Goal: Task Accomplishment & Management: Manage account settings

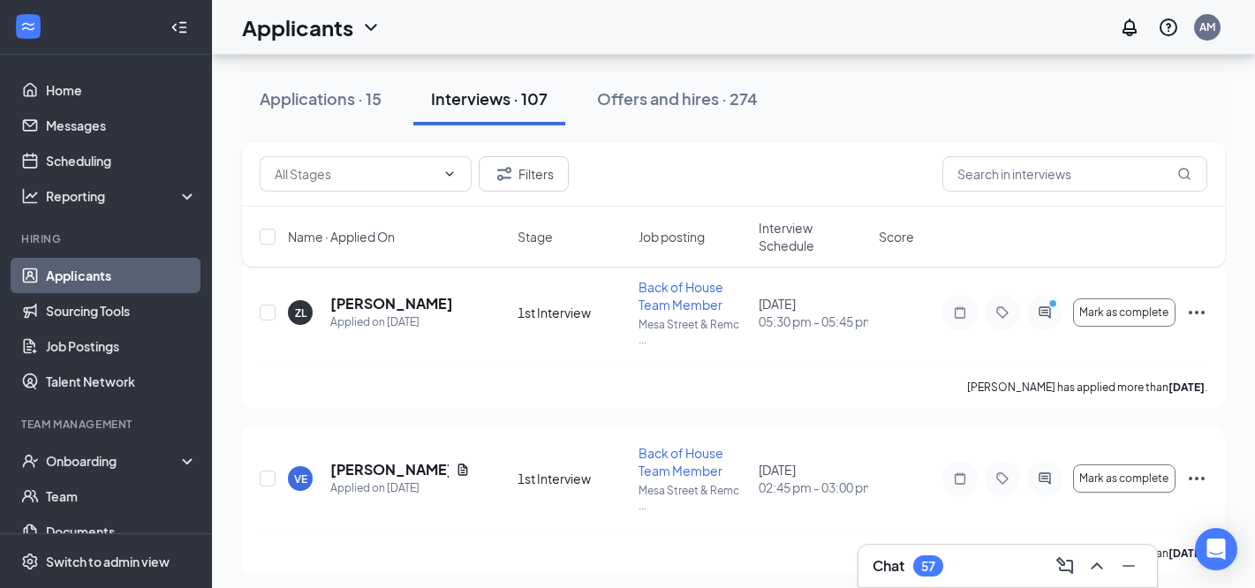
scroll to position [1390, 0]
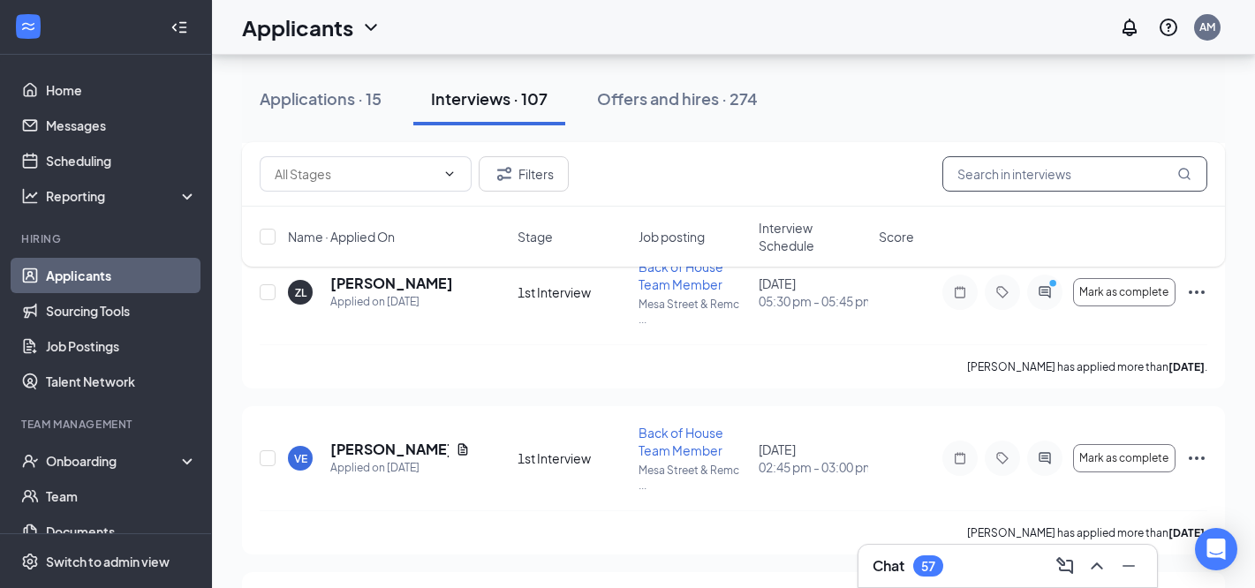
click at [1016, 173] on input "text" at bounding box center [1074, 173] width 265 height 35
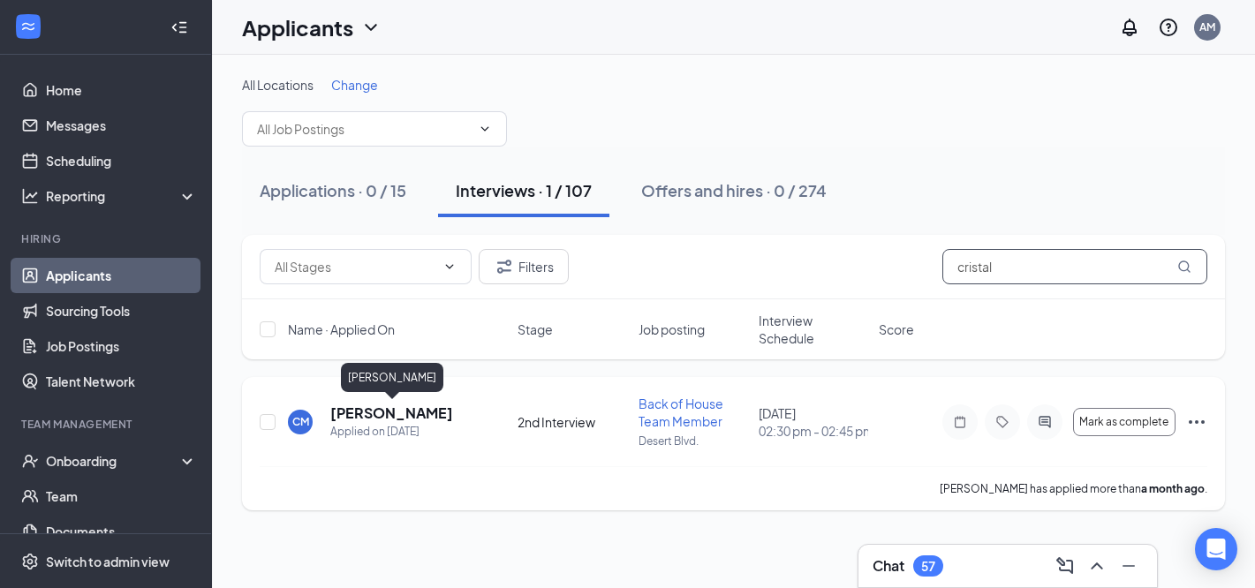
type input "cristal"
click at [425, 412] on h5 "[PERSON_NAME]" at bounding box center [391, 413] width 123 height 19
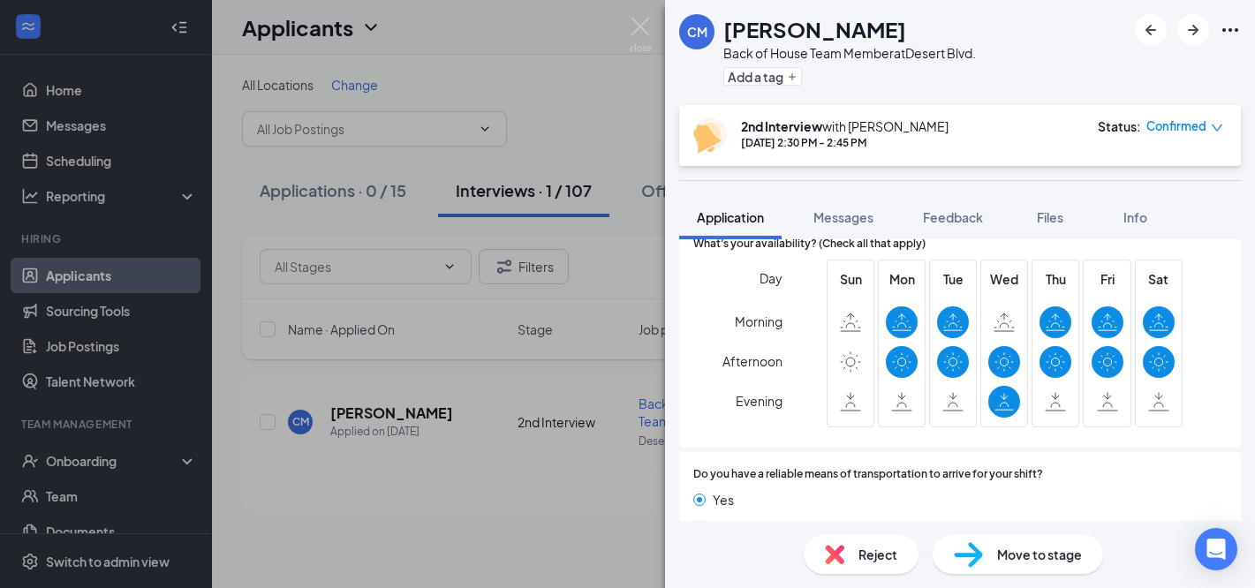
scroll to position [1342, 0]
click at [1006, 552] on span "Move to stage" at bounding box center [1039, 554] width 85 height 19
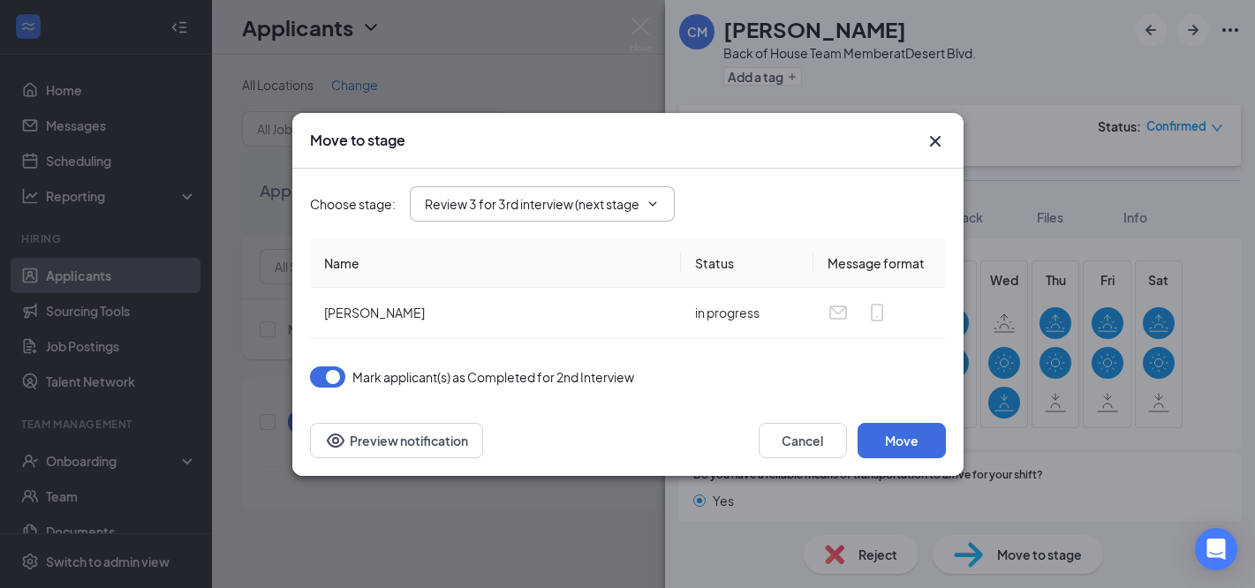
click at [652, 210] on span "Review 3 for 3rd interview (next stage)" at bounding box center [542, 203] width 265 height 35
click at [654, 204] on icon "ChevronDown" at bounding box center [652, 203] width 8 height 4
click at [634, 201] on input "Review 3 for 3rd interview (next stage)" at bounding box center [532, 203] width 214 height 19
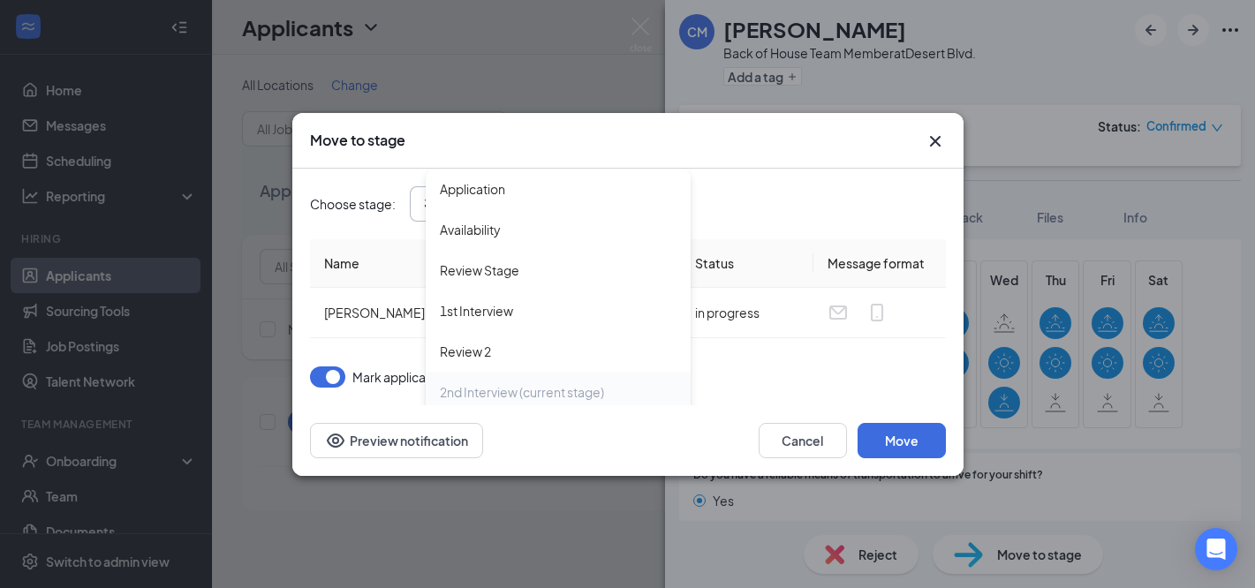
scroll to position [132, 0]
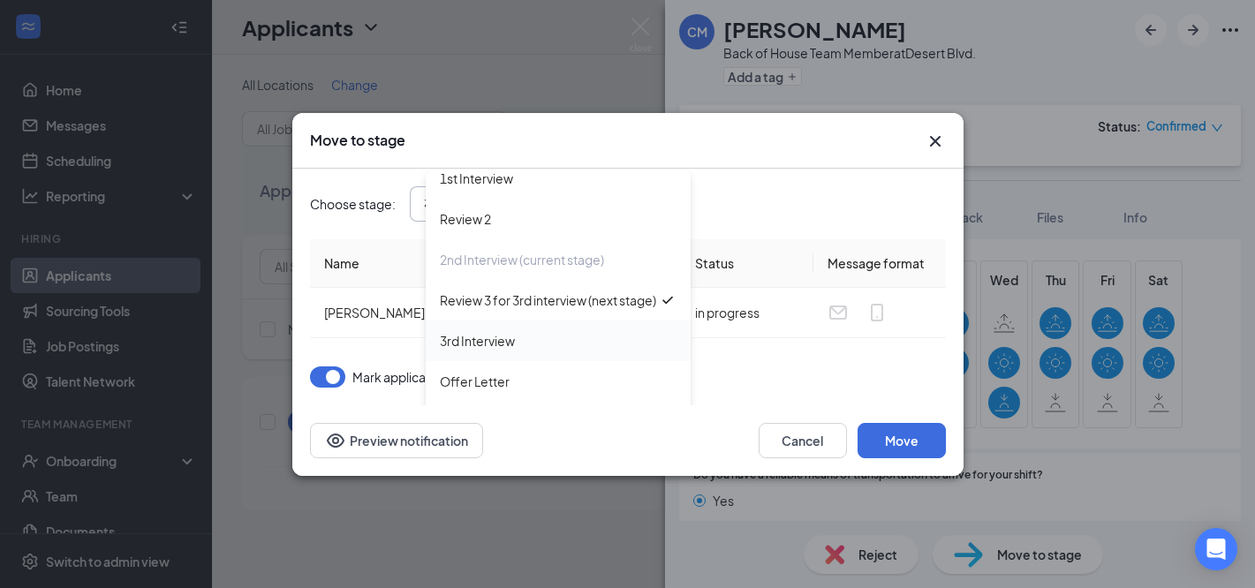
click at [493, 339] on div "3rd Interview" at bounding box center [477, 340] width 75 height 19
type input "3rd Interview"
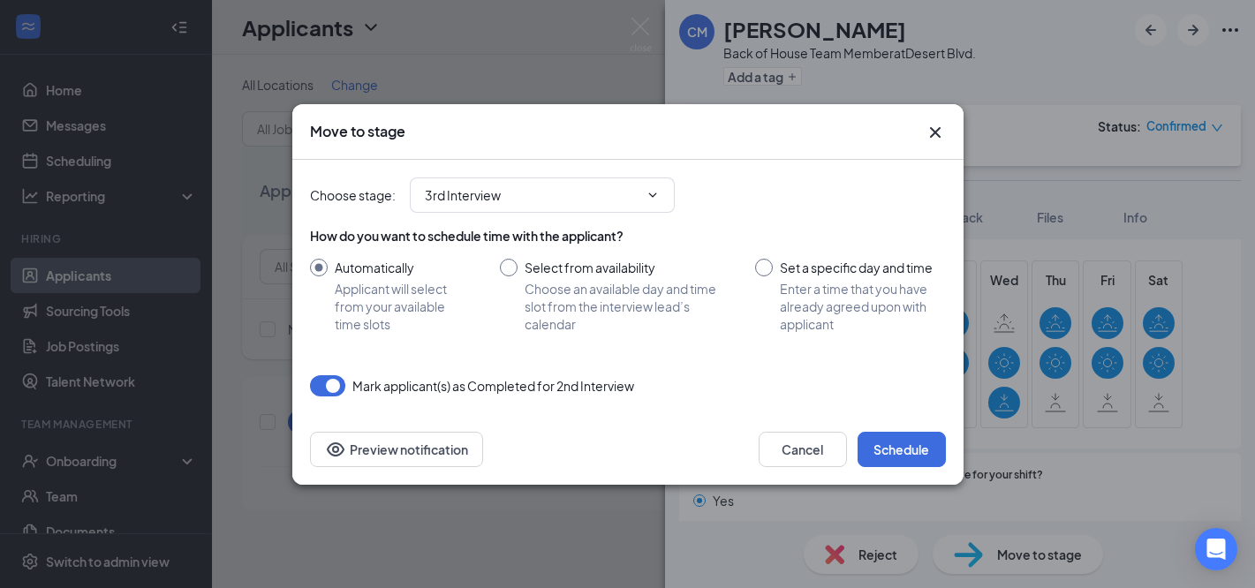
click at [318, 268] on input "Automatically Applicant will select from your available time slots" at bounding box center [387, 296] width 155 height 74
click at [921, 456] on button "Schedule" at bounding box center [902, 449] width 88 height 35
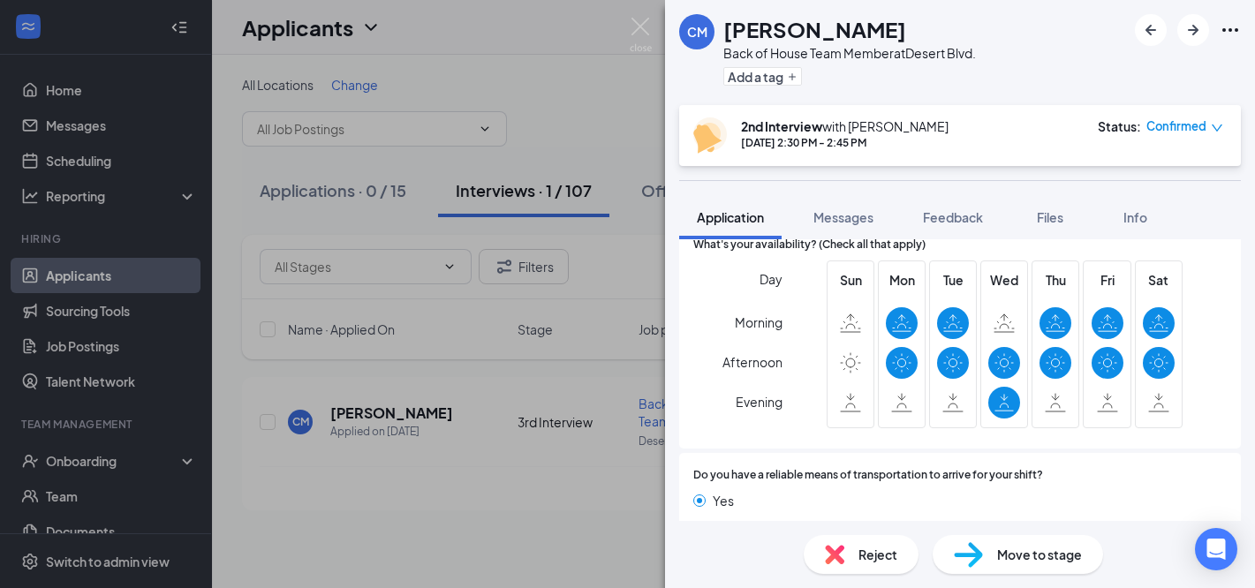
scroll to position [1441, 0]
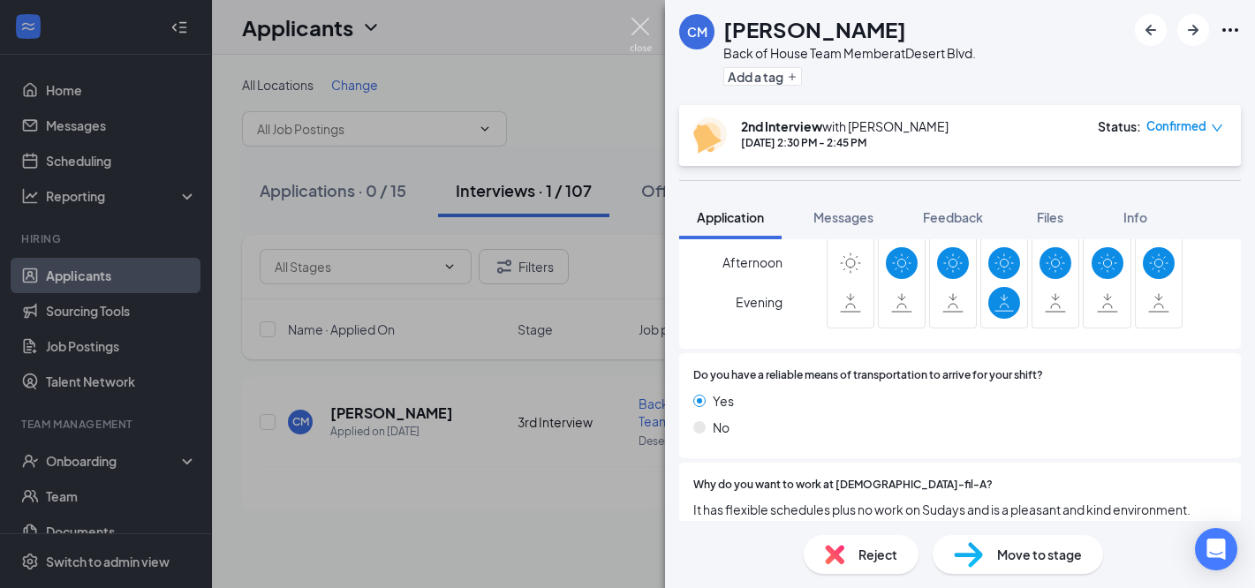
click at [636, 34] on img at bounding box center [641, 35] width 22 height 34
